Goal: Navigation & Orientation: Go to known website

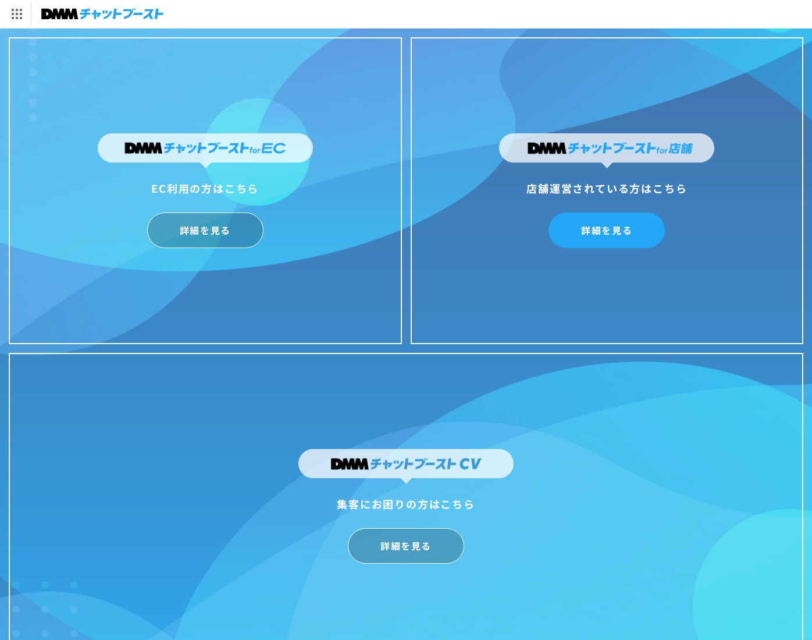
click at [595, 231] on link "詳細を見る" at bounding box center [607, 229] width 116 height 35
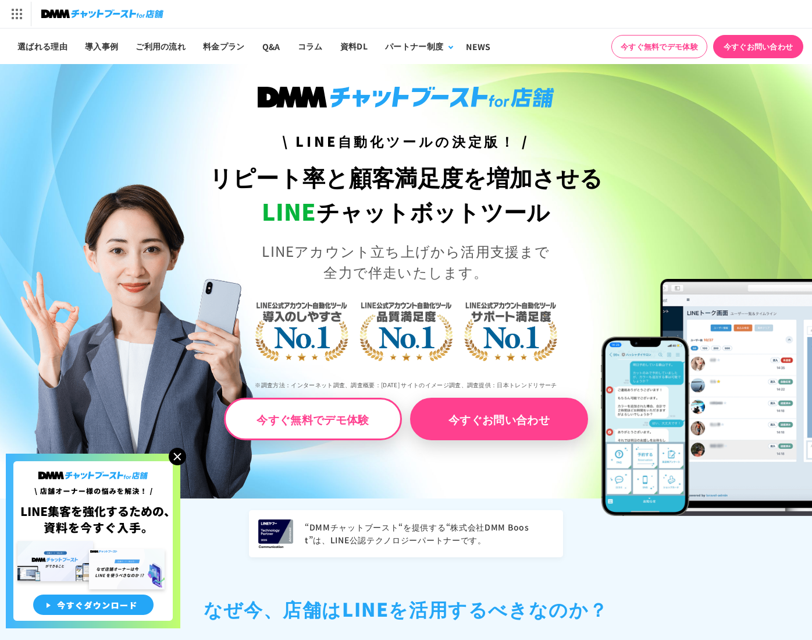
click at [76, 11] on img at bounding box center [102, 14] width 122 height 16
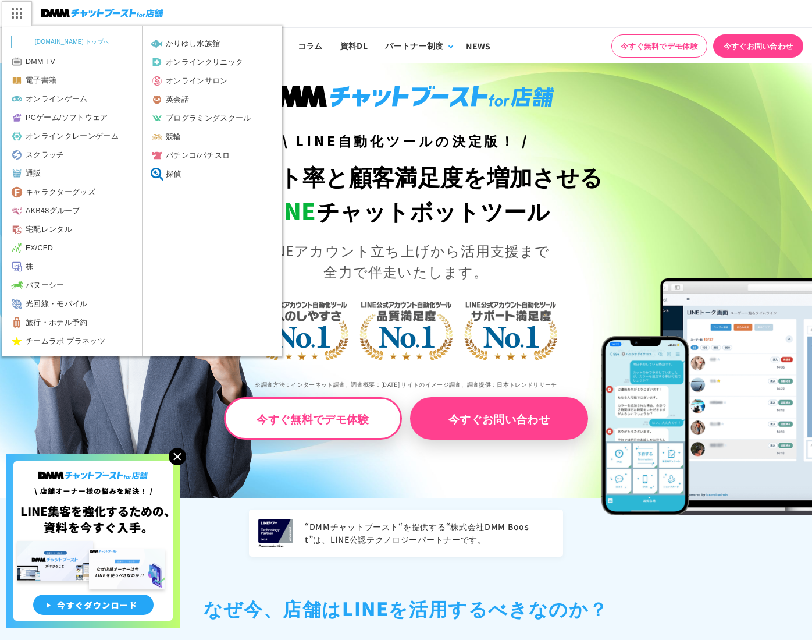
click at [20, 20] on img at bounding box center [16, 13] width 29 height 24
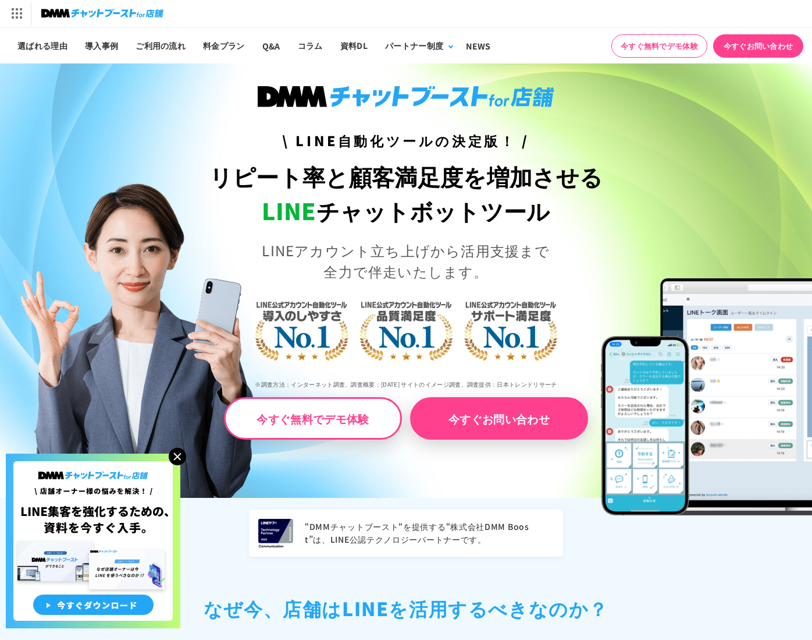
click at [539, 27] on div "[DOMAIN_NAME] トップへ DMM TV 電子書籍 オンラインゲーム PCゲーム/ソフトウェア オンラインクレーンゲーム スクラッチ 通販 キャラク…" at bounding box center [406, 13] width 812 height 28
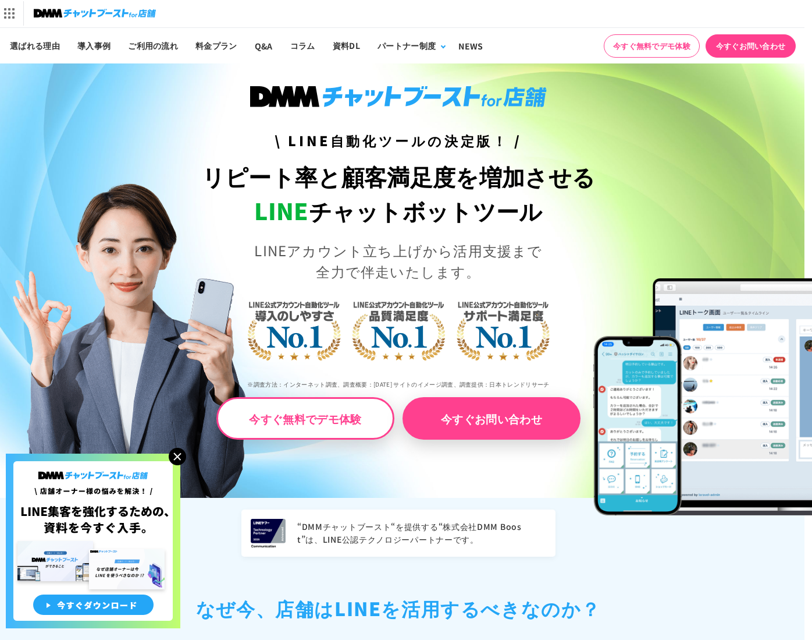
scroll to position [1, 9]
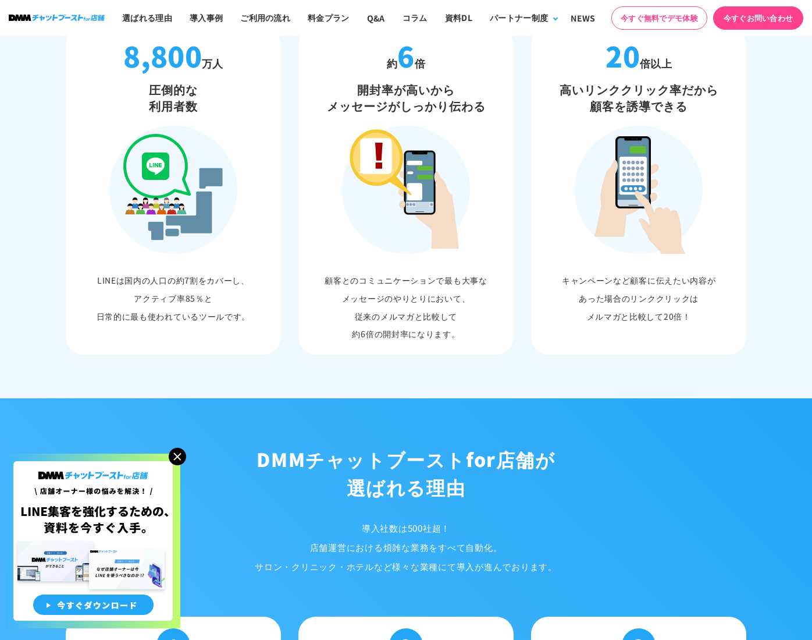
scroll to position [713, 0]
